Goal: Register for event/course

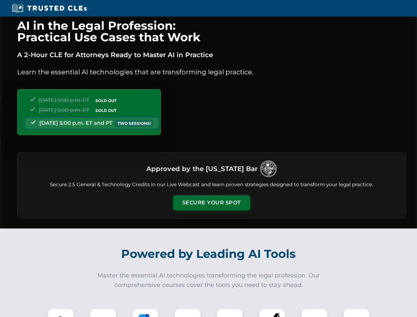
click at [212, 203] on button "Secure Your Spot" at bounding box center [211, 202] width 77 height 15
click at [61, 313] on img at bounding box center [60, 321] width 19 height 19
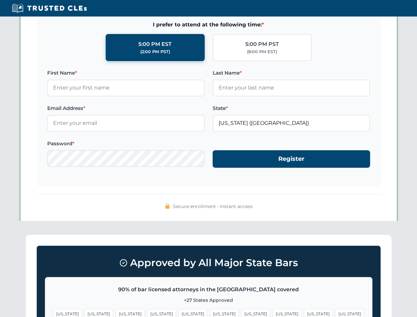
click at [242, 313] on span "[US_STATE]" at bounding box center [256, 314] width 29 height 10
click at [304, 313] on span "[US_STATE]" at bounding box center [318, 314] width 29 height 10
